Goal: Transaction & Acquisition: Download file/media

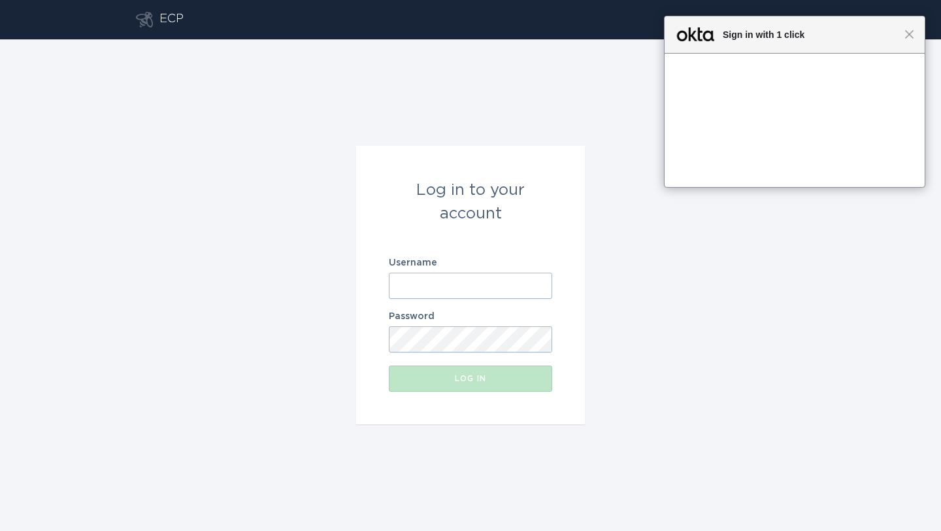
click at [432, 283] on input "Username" at bounding box center [470, 286] width 163 height 26
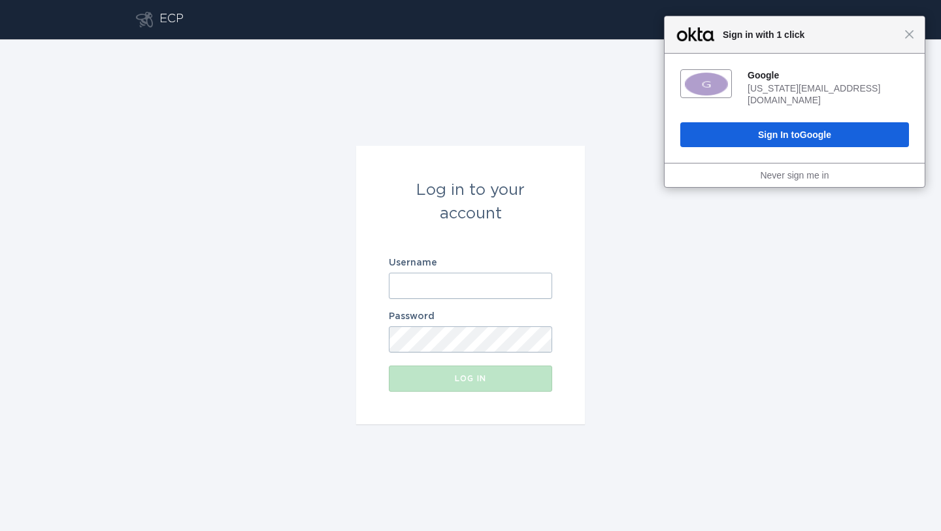
click at [431, 287] on input "Username" at bounding box center [470, 286] width 163 height 26
type input "[EMAIL_ADDRESS][DOMAIN_NAME]"
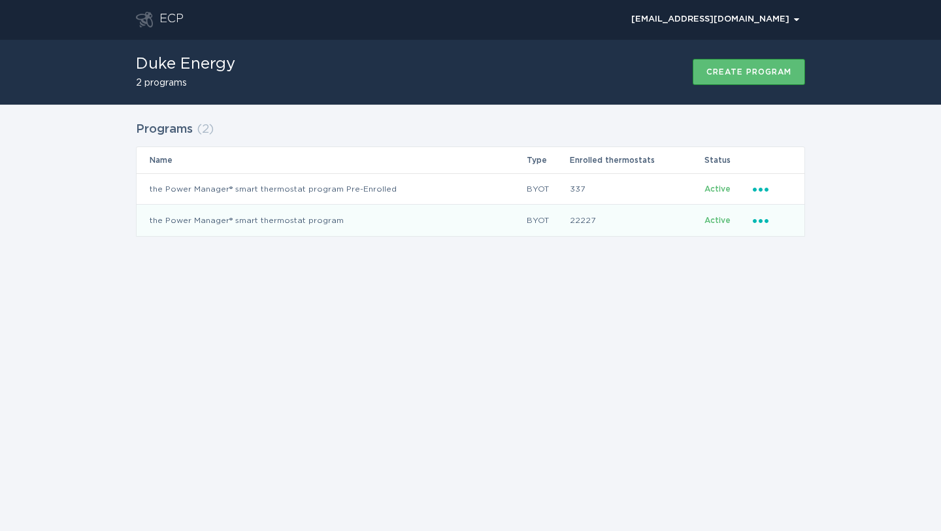
click at [767, 222] on icon "Popover menu" at bounding box center [761, 221] width 16 height 4
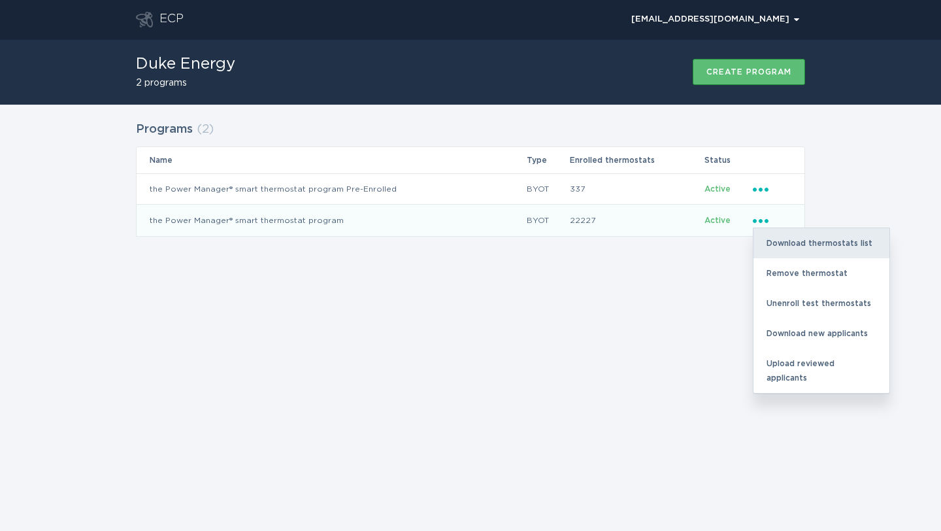
click at [781, 241] on div "Download thermostats list" at bounding box center [822, 243] width 136 height 30
click at [810, 242] on div "Download thermostats list" at bounding box center [822, 243] width 136 height 30
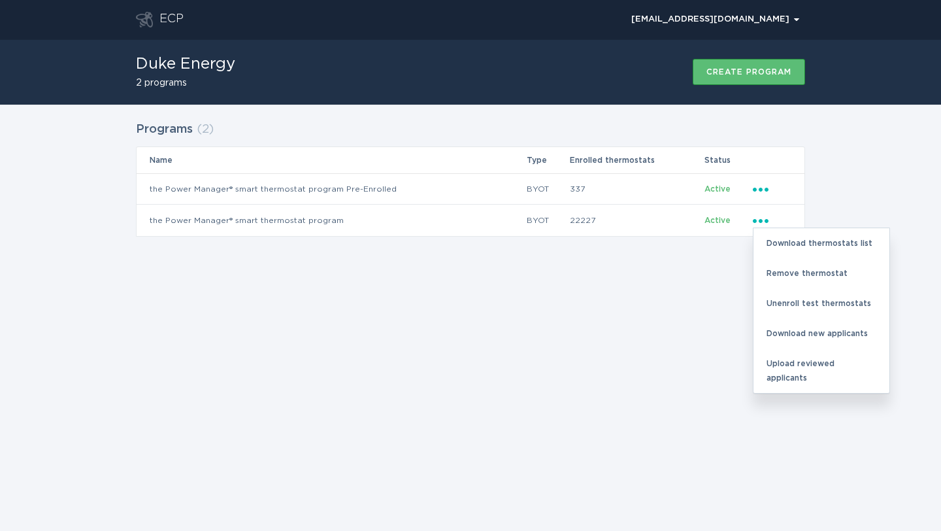
click at [497, 256] on div "Programs ( 2 ) Name Type Enrolled thermostats Status the Power Manager® smart t…" at bounding box center [470, 187] width 941 height 165
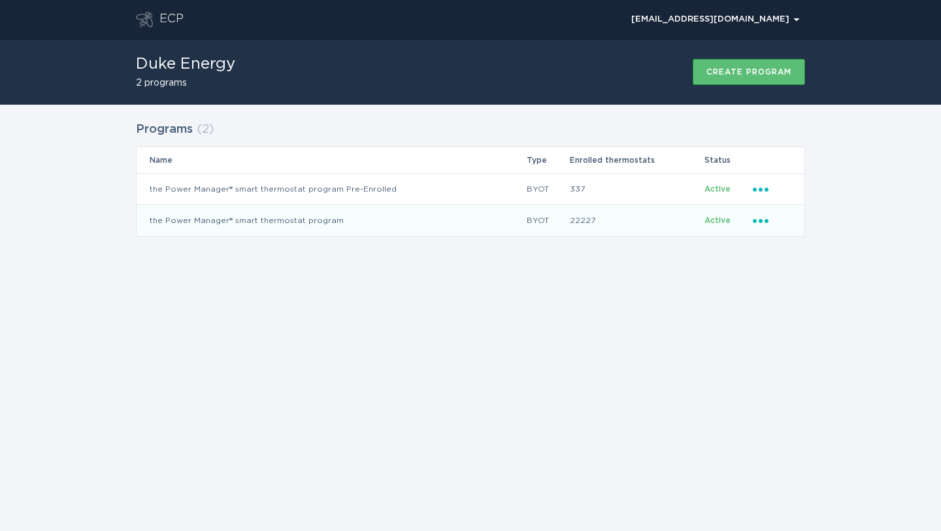
click at [760, 223] on icon "Ellipsis" at bounding box center [762, 218] width 18 height 11
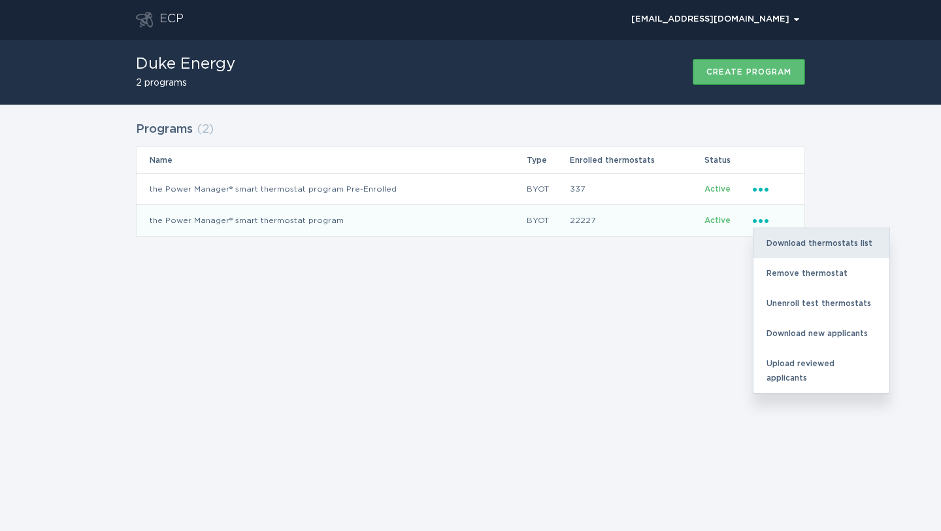
click at [773, 239] on div "Download thermostats list" at bounding box center [822, 243] width 136 height 30
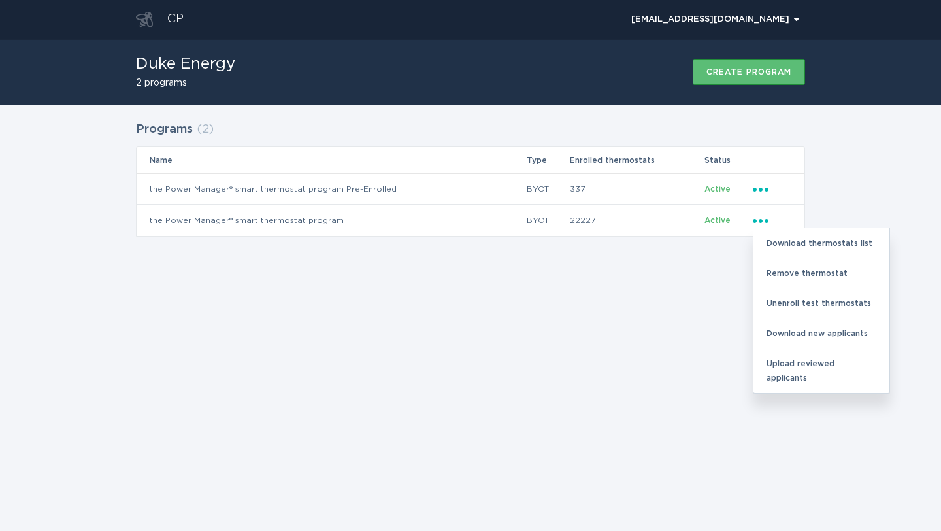
click at [544, 397] on div "ECP [EMAIL_ADDRESS][DOMAIN_NAME] Chevron Duke Energy 2 programs Create program …" at bounding box center [470, 265] width 941 height 531
